Goal: Task Accomplishment & Management: Manage account settings

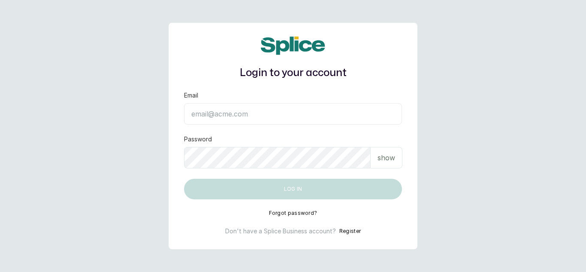
click at [247, 113] on input "Email" at bounding box center [293, 113] width 218 height 21
type input "[EMAIL_ADDRESS][DOMAIN_NAME]"
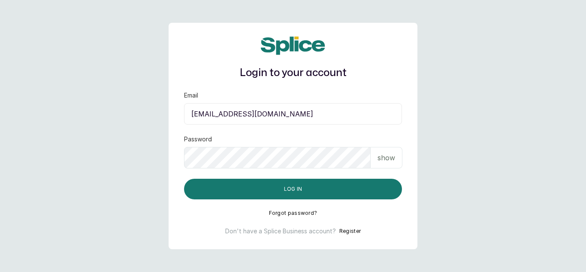
click at [377, 151] on div "show" at bounding box center [387, 157] width 32 height 21
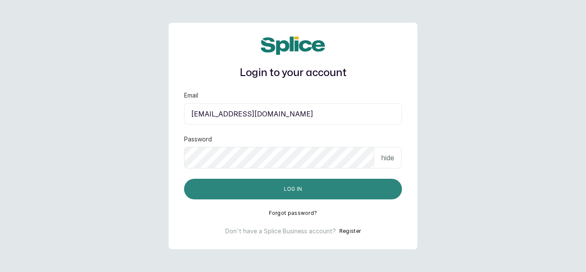
click at [347, 194] on button "Log in" at bounding box center [293, 188] width 218 height 21
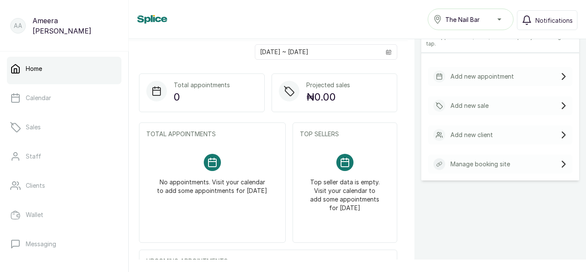
scroll to position [26, 0]
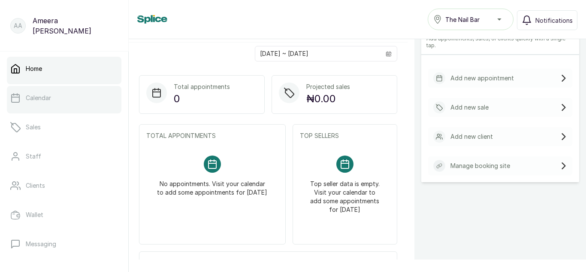
click at [79, 97] on link "Calendar" at bounding box center [64, 98] width 115 height 24
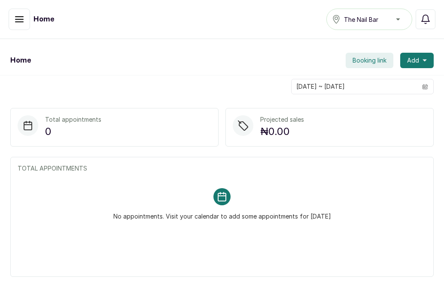
click at [378, 19] on span "The Nail Bar" at bounding box center [361, 19] width 34 height 9
click at [14, 26] on button "button" at bounding box center [19, 19] width 21 height 21
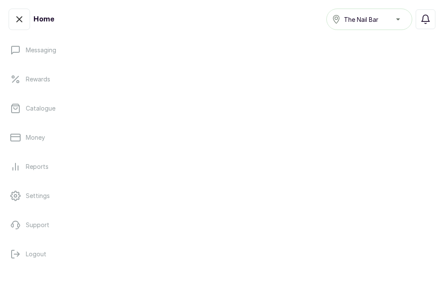
scroll to position [200, 0]
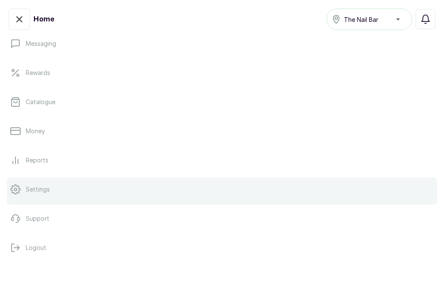
click at [53, 197] on link "Settings" at bounding box center [222, 190] width 430 height 24
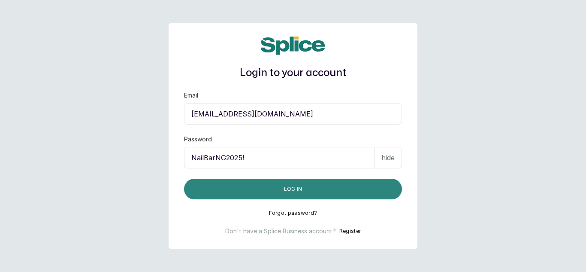
type input "NailBarNG2025!"
click at [323, 187] on button "Log in" at bounding box center [293, 188] width 218 height 21
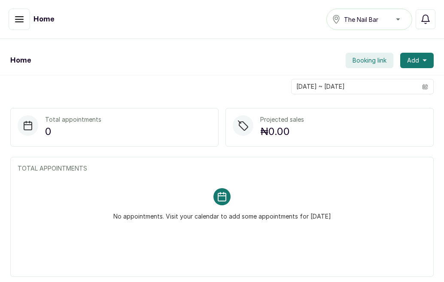
click at [162, 39] on div "Home The Nail Bar Notifications" at bounding box center [222, 19] width 444 height 39
click at [16, 28] on button "button" at bounding box center [19, 19] width 21 height 21
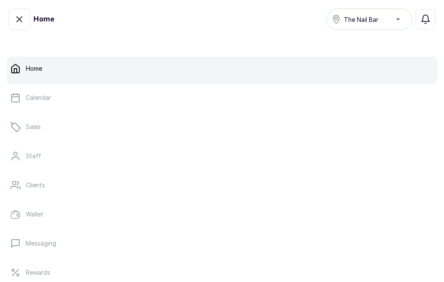
click at [42, 69] on p "Home" at bounding box center [34, 68] width 16 height 9
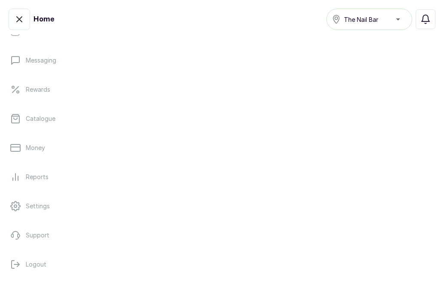
scroll to position [200, 0]
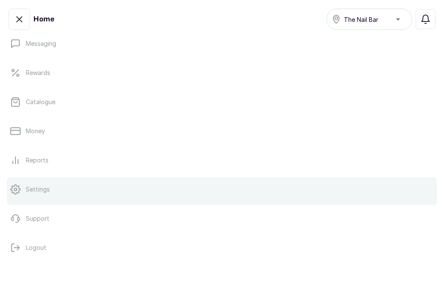
click at [23, 200] on link "Settings" at bounding box center [222, 190] width 430 height 24
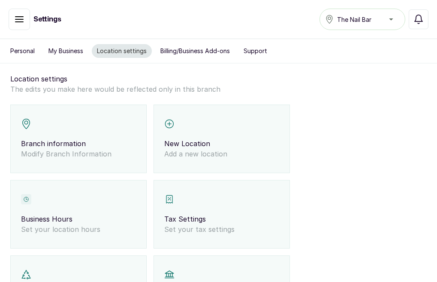
click at [17, 26] on button "button" at bounding box center [19, 19] width 21 height 21
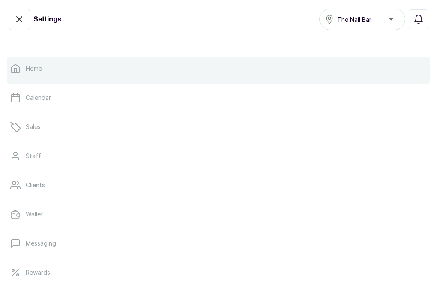
click at [34, 72] on p "Home" at bounding box center [34, 68] width 16 height 9
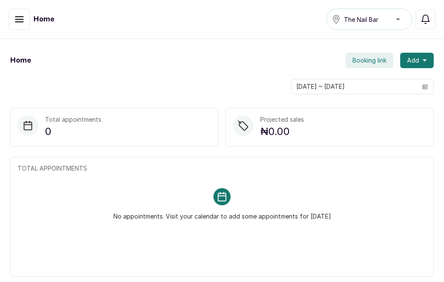
click at [24, 24] on button "button" at bounding box center [19, 19] width 21 height 21
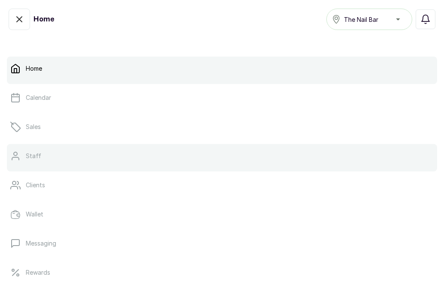
click at [55, 156] on link "Staff" at bounding box center [222, 156] width 430 height 24
